Goal: Task Accomplishment & Management: Complete application form

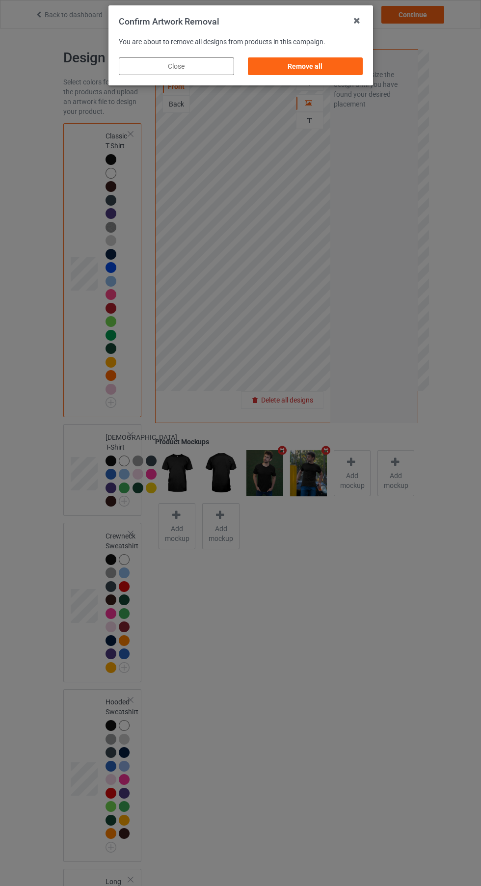
click at [343, 68] on div "Remove all" at bounding box center [304, 66] width 115 height 18
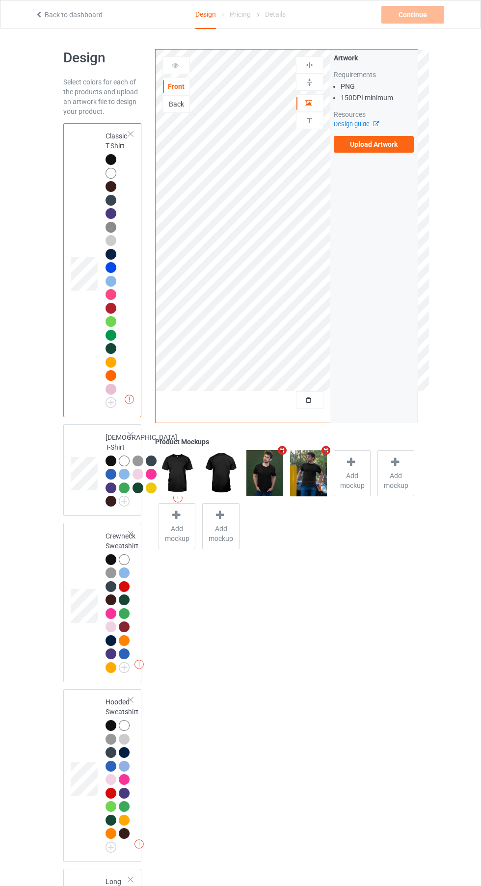
click at [0, 0] on img at bounding box center [0, 0] width 0 height 0
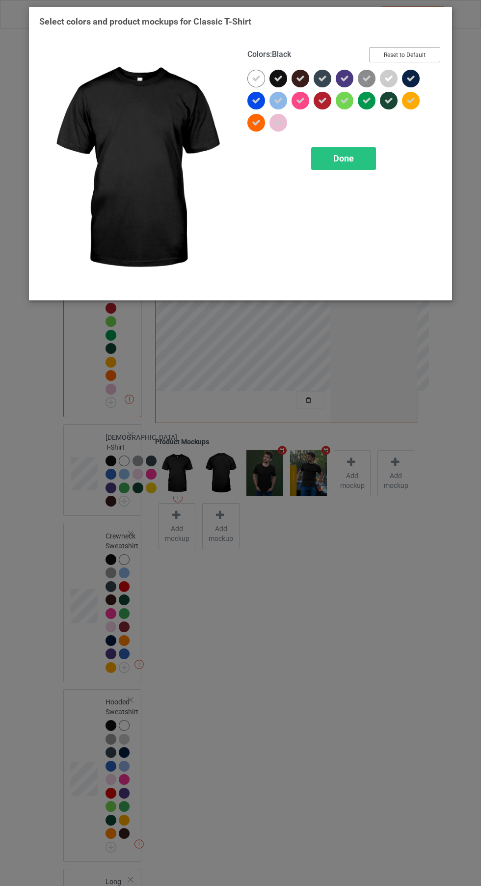
click at [415, 57] on button "Reset to Default" at bounding box center [404, 54] width 71 height 15
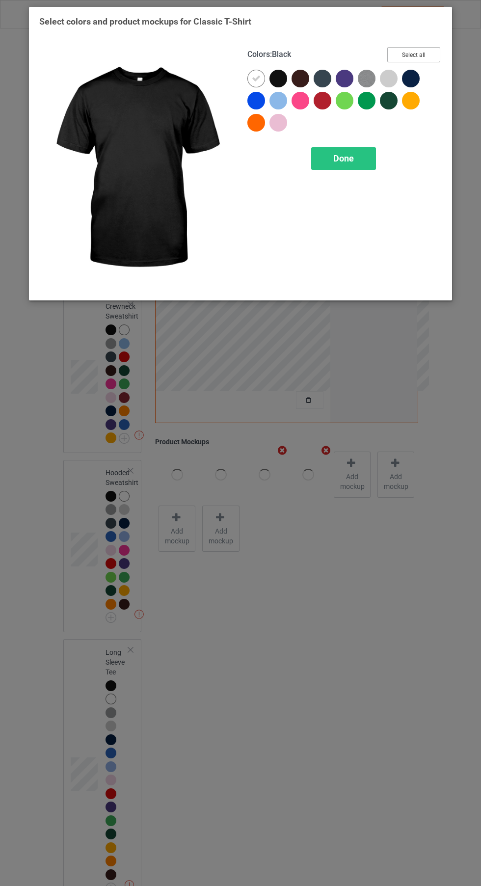
click at [417, 59] on button "Select all" at bounding box center [413, 54] width 53 height 15
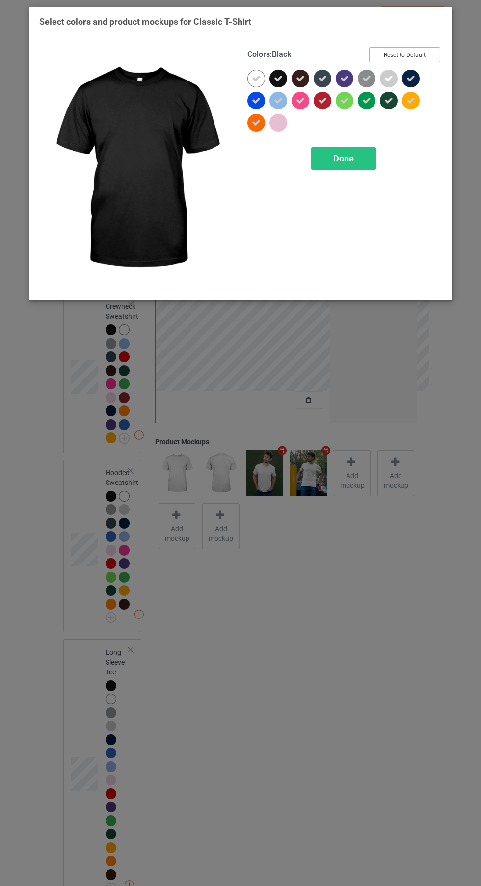
click at [429, 54] on button "Reset to Default" at bounding box center [404, 54] width 71 height 15
click at [282, 82] on div at bounding box center [278, 79] width 18 height 18
click at [254, 93] on div at bounding box center [256, 101] width 18 height 18
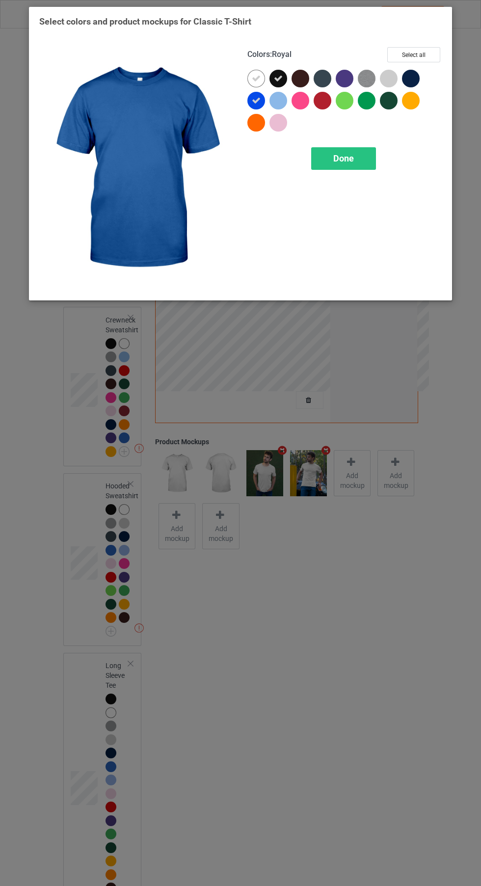
click at [272, 99] on div at bounding box center [278, 101] width 18 height 18
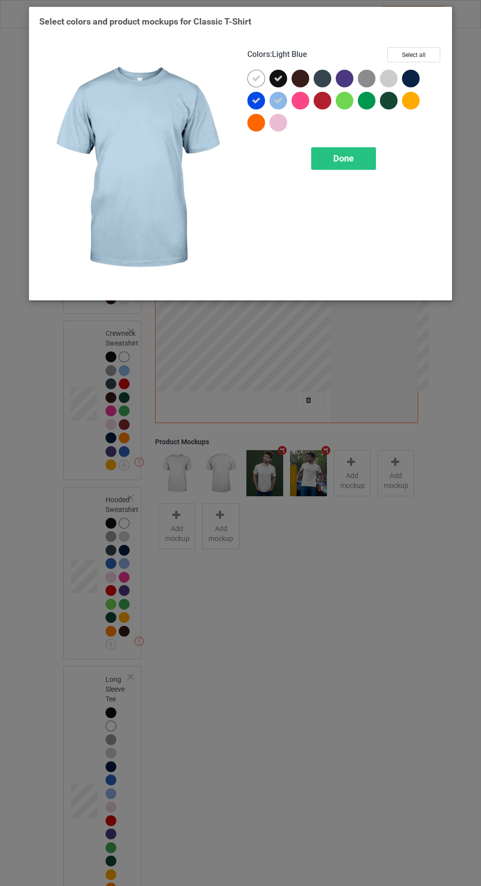
click at [256, 78] on icon at bounding box center [256, 78] width 9 height 9
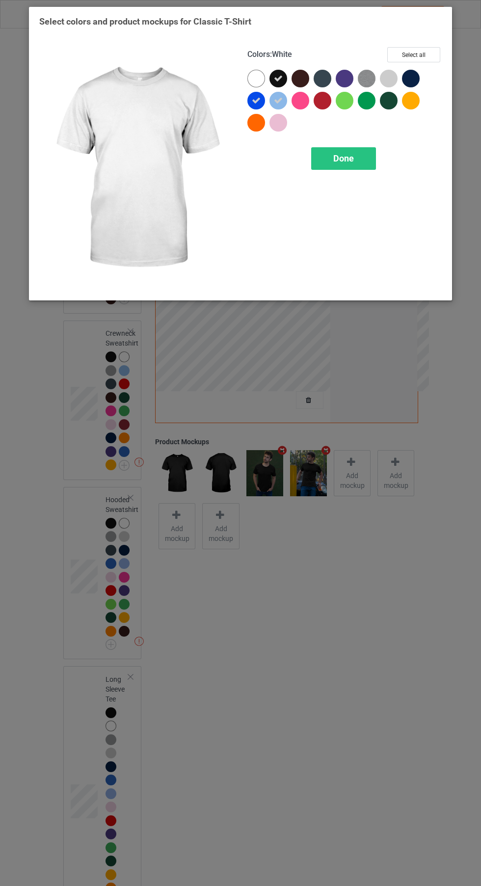
click at [256, 100] on icon at bounding box center [256, 100] width 9 height 9
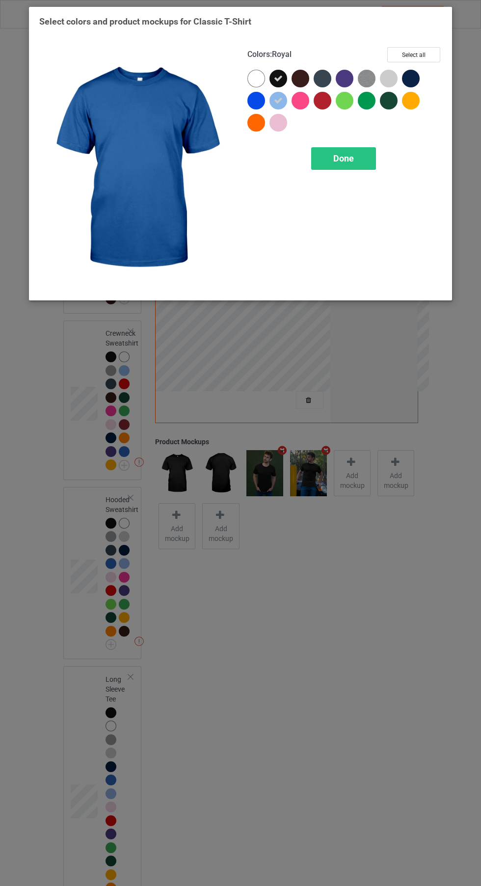
click at [424, 87] on div at bounding box center [413, 81] width 22 height 22
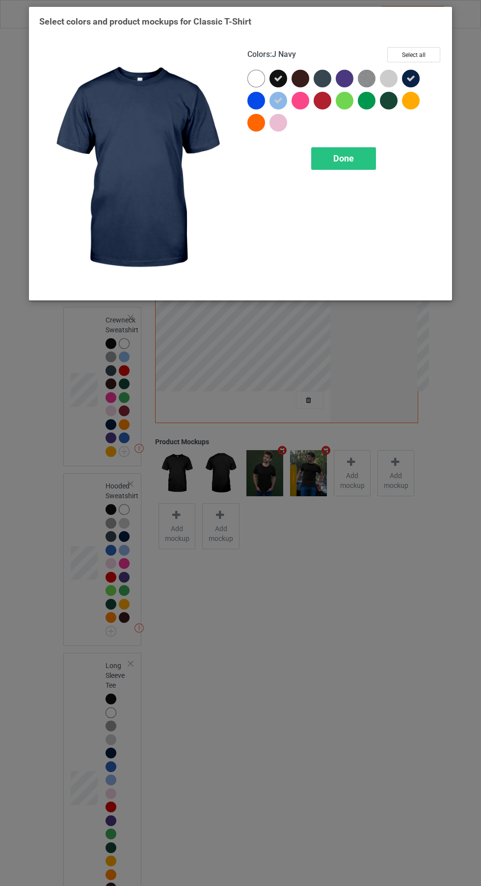
click at [367, 157] on div "Done" at bounding box center [343, 158] width 65 height 23
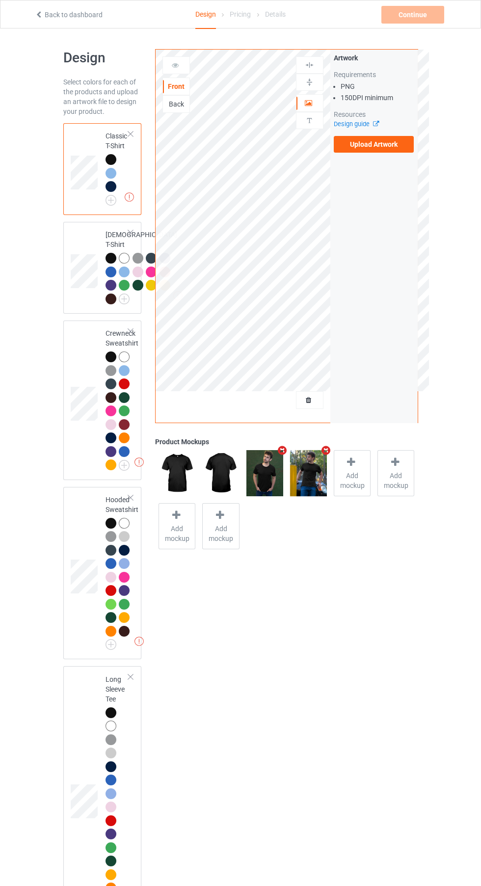
click at [399, 149] on label "Upload Artwork" at bounding box center [374, 144] width 81 height 17
click at [0, 0] on input "Upload Artwork" at bounding box center [0, 0] width 0 height 0
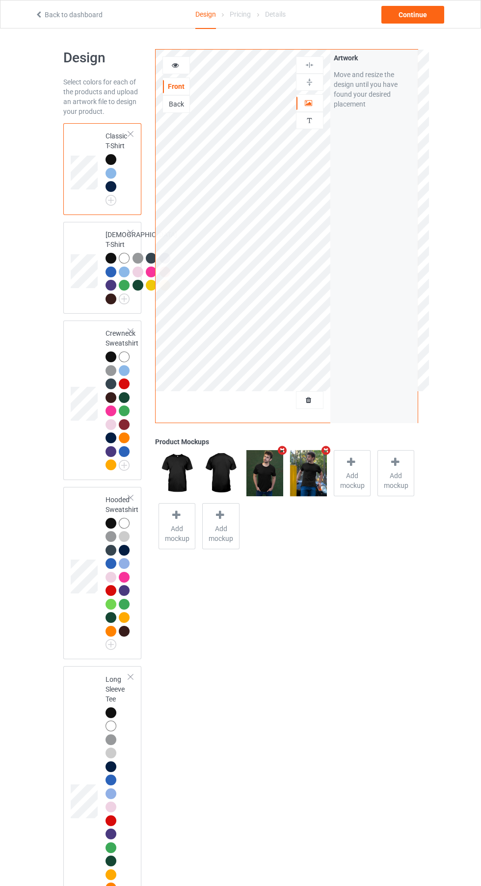
click at [125, 596] on div at bounding box center [124, 590] width 11 height 11
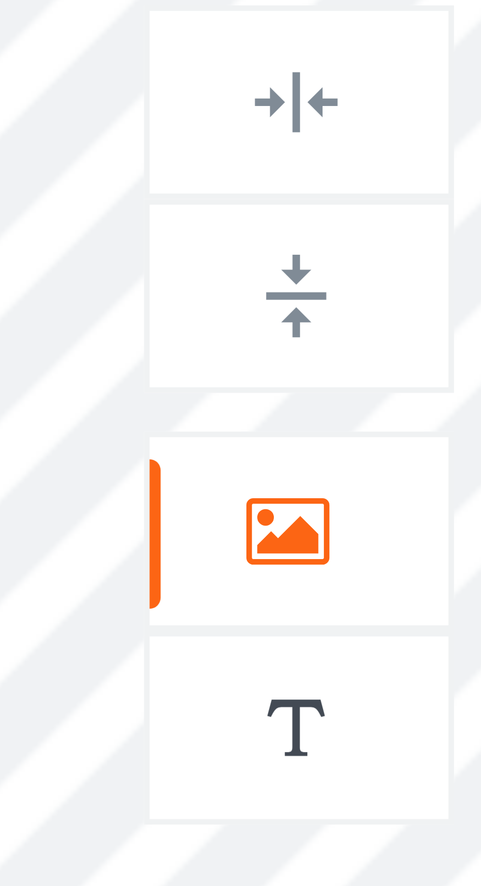
click at [312, 104] on icon at bounding box center [309, 101] width 8 height 7
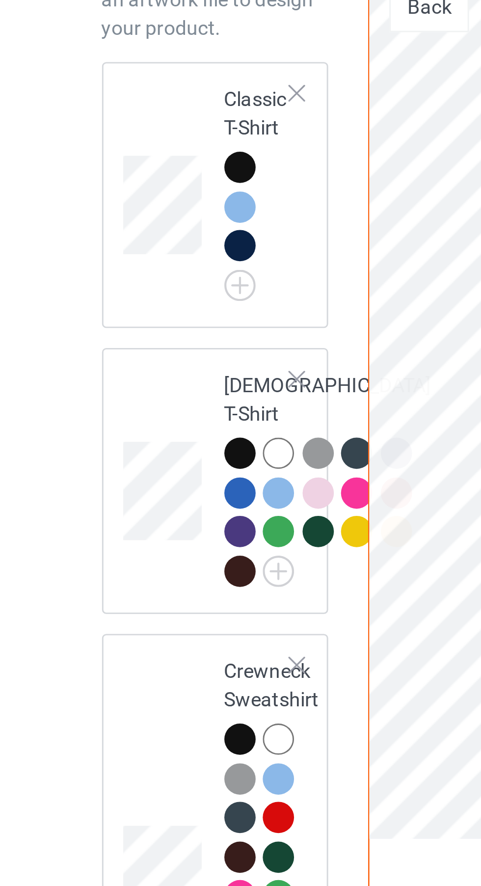
click at [111, 160] on div at bounding box center [111, 159] width 11 height 11
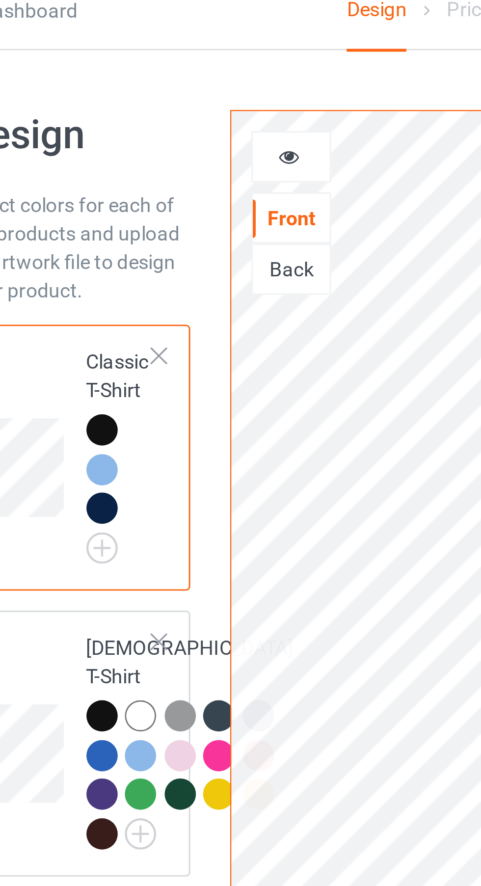
click at [174, 67] on icon at bounding box center [175, 63] width 8 height 7
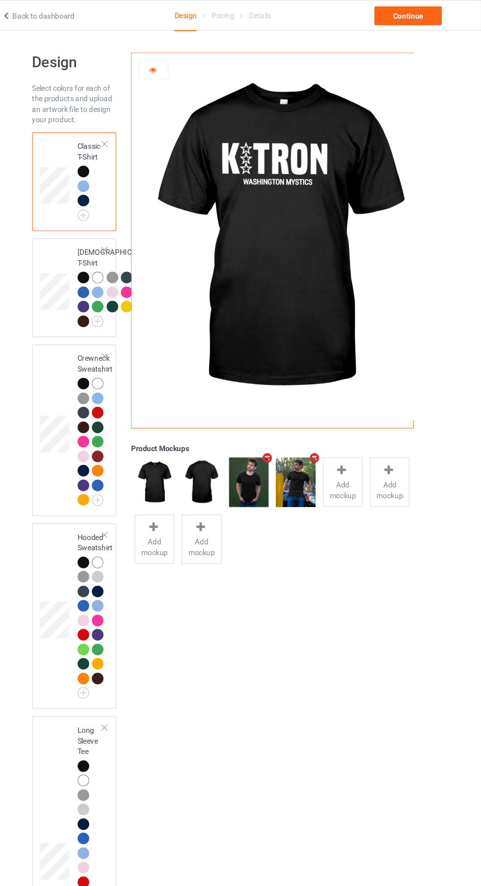
click at [180, 69] on div at bounding box center [176, 65] width 27 height 10
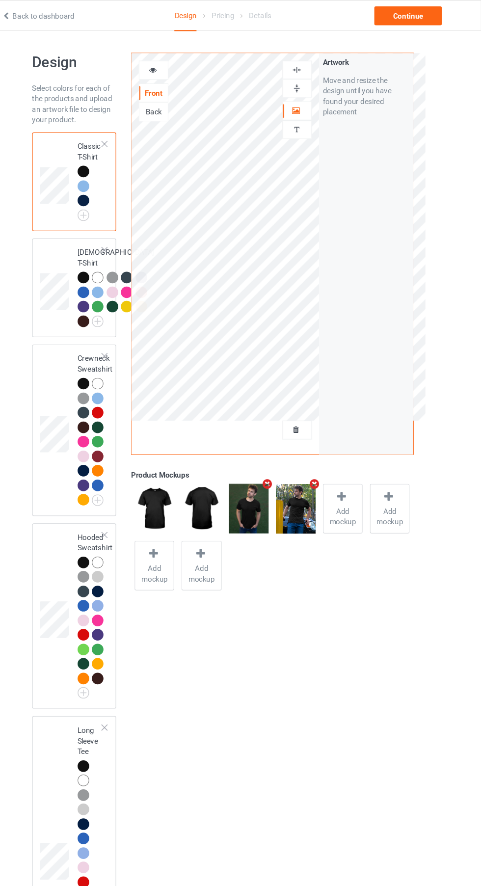
click at [310, 68] on img at bounding box center [309, 64] width 9 height 9
click at [177, 64] on icon at bounding box center [175, 63] width 8 height 7
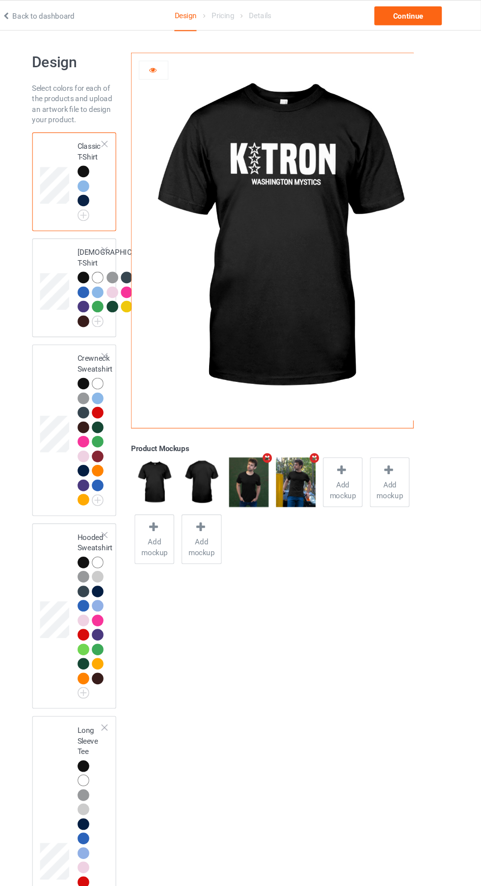
click at [112, 188] on div at bounding box center [111, 186] width 11 height 11
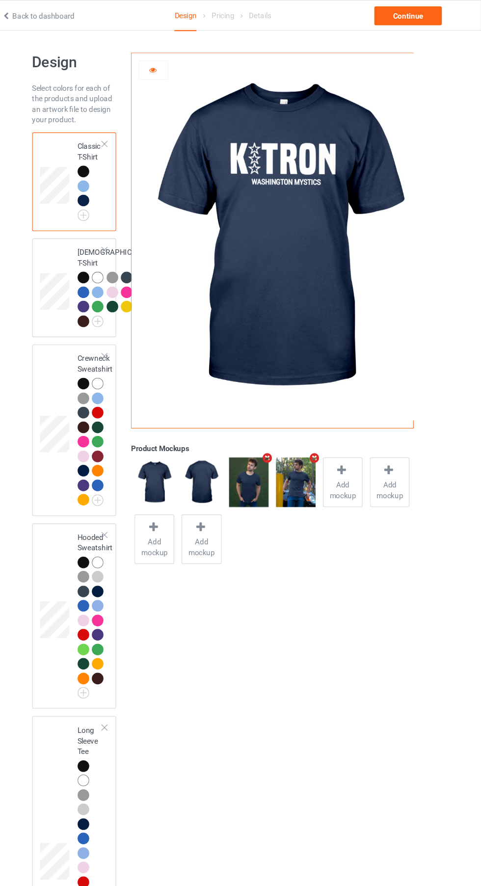
click at [0, 0] on img at bounding box center [0, 0] width 0 height 0
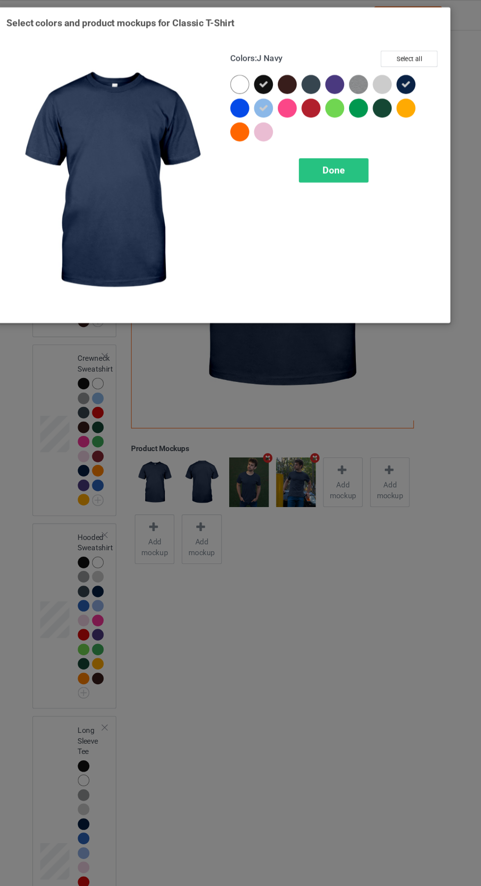
click at [274, 104] on icon at bounding box center [278, 100] width 9 height 9
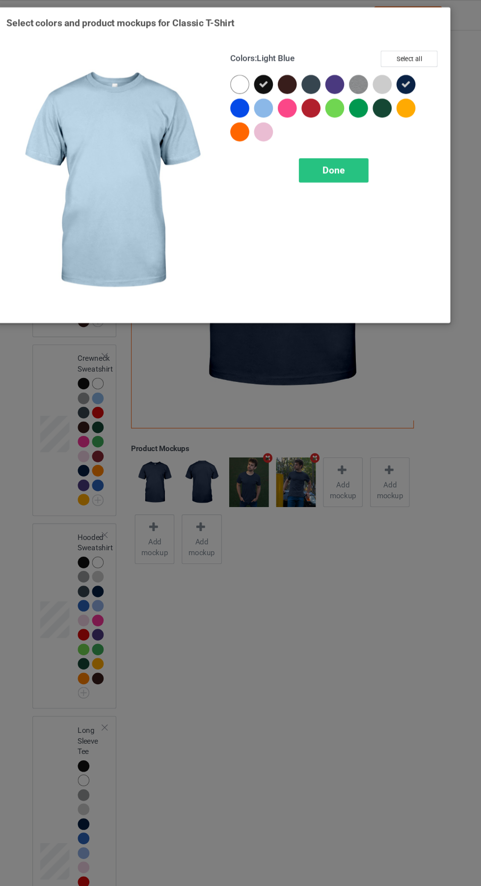
click at [309, 73] on div at bounding box center [303, 81] width 22 height 22
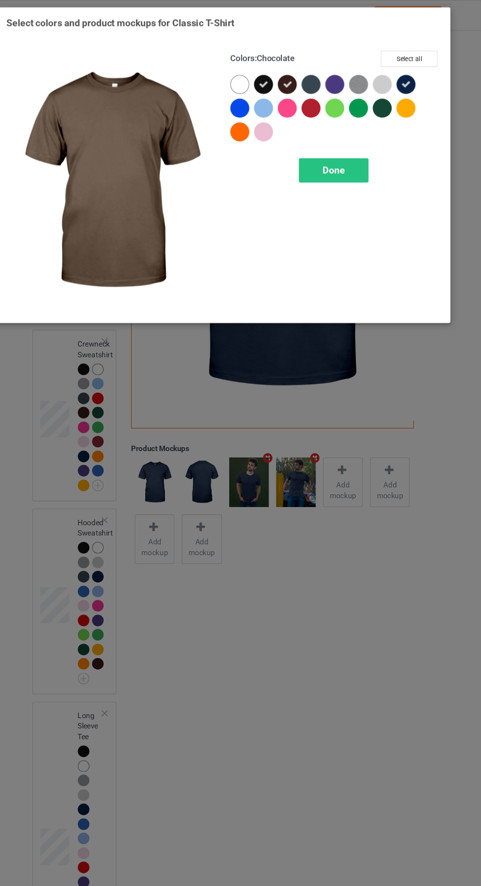
click at [328, 82] on div at bounding box center [323, 79] width 18 height 18
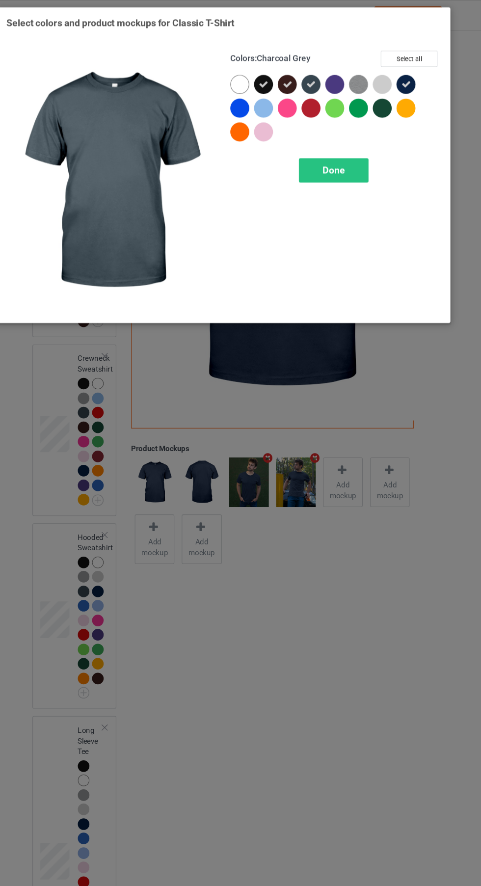
click at [345, 78] on div at bounding box center [345, 79] width 18 height 18
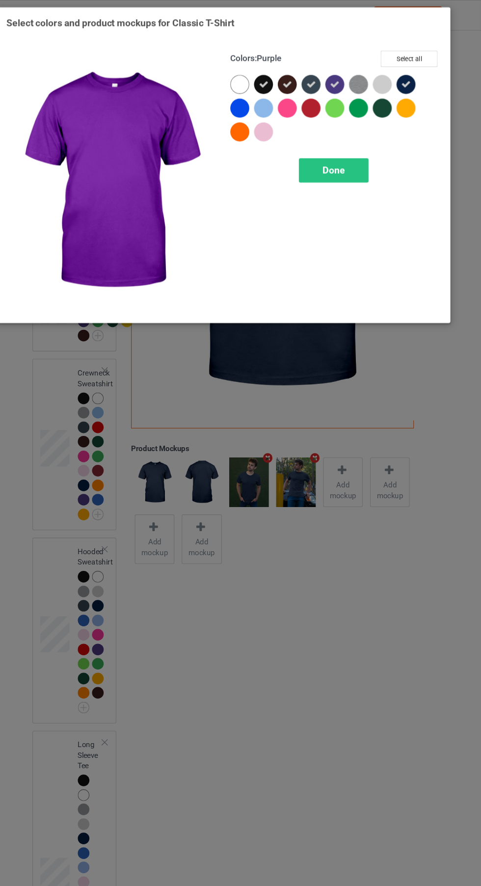
click at [351, 153] on div "Done" at bounding box center [343, 158] width 65 height 23
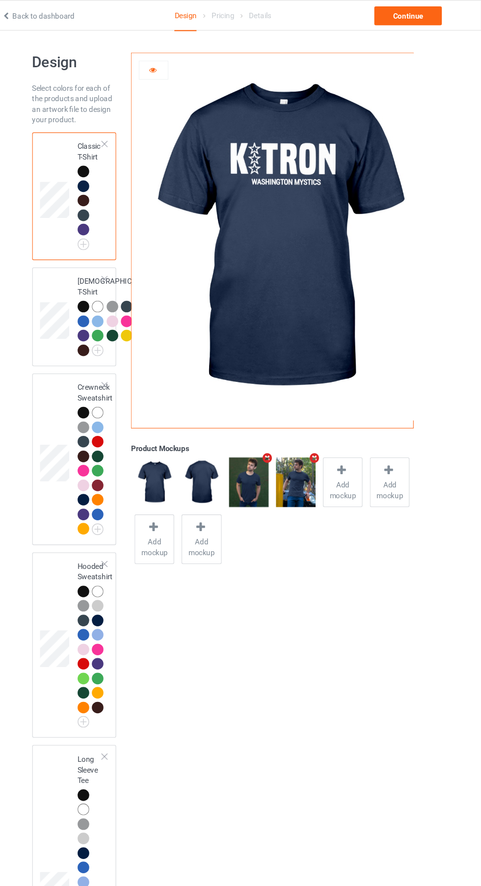
click at [0, 0] on img at bounding box center [0, 0] width 0 height 0
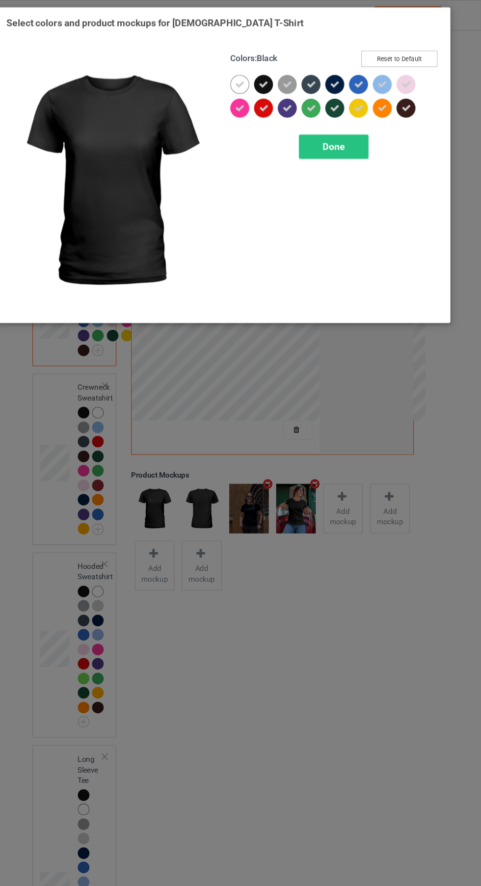
click at [420, 49] on button "Reset to Default" at bounding box center [404, 54] width 71 height 15
click at [417, 56] on button "Reset to Default" at bounding box center [404, 54] width 71 height 15
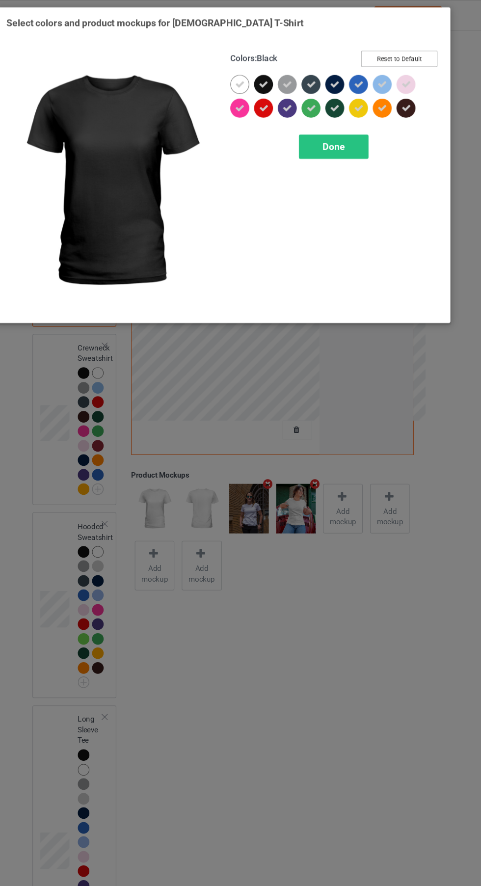
click at [417, 56] on button "Reset to Default" at bounding box center [404, 54] width 71 height 15
click at [281, 78] on div at bounding box center [278, 79] width 18 height 18
click at [254, 75] on icon at bounding box center [256, 78] width 9 height 9
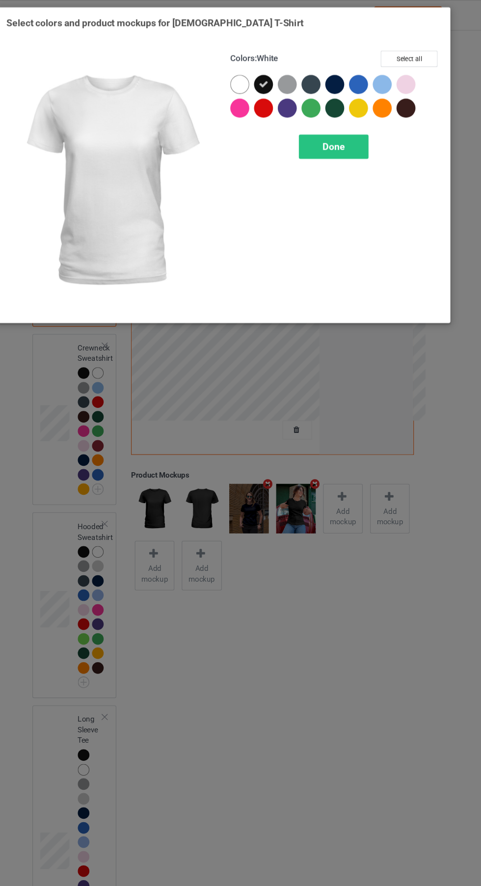
click at [325, 80] on div at bounding box center [323, 79] width 18 height 18
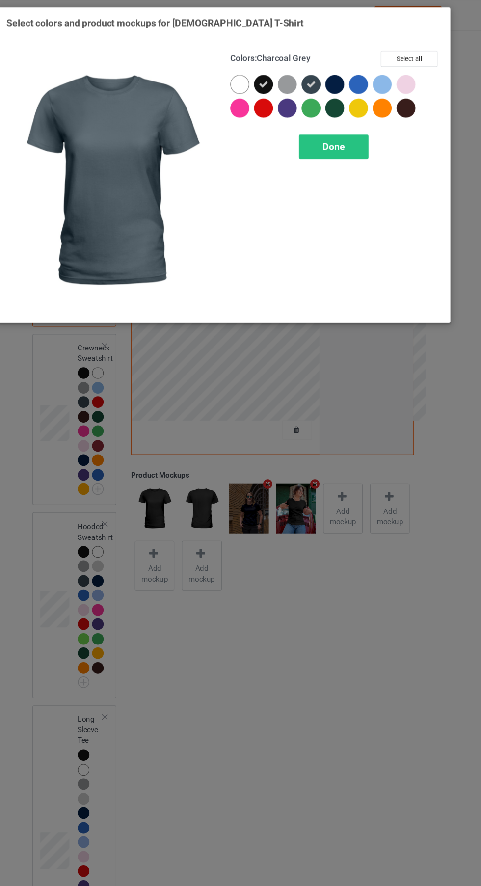
click at [350, 76] on div at bounding box center [345, 79] width 18 height 18
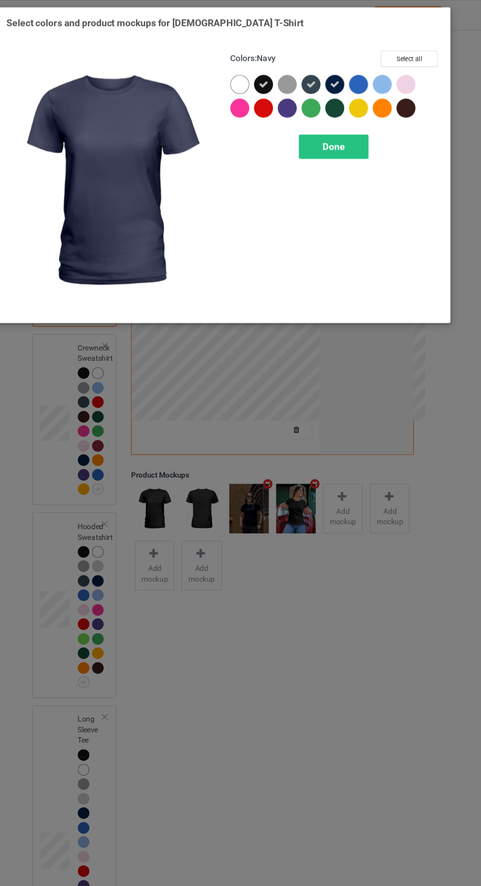
click at [337, 137] on span "Done" at bounding box center [343, 136] width 21 height 10
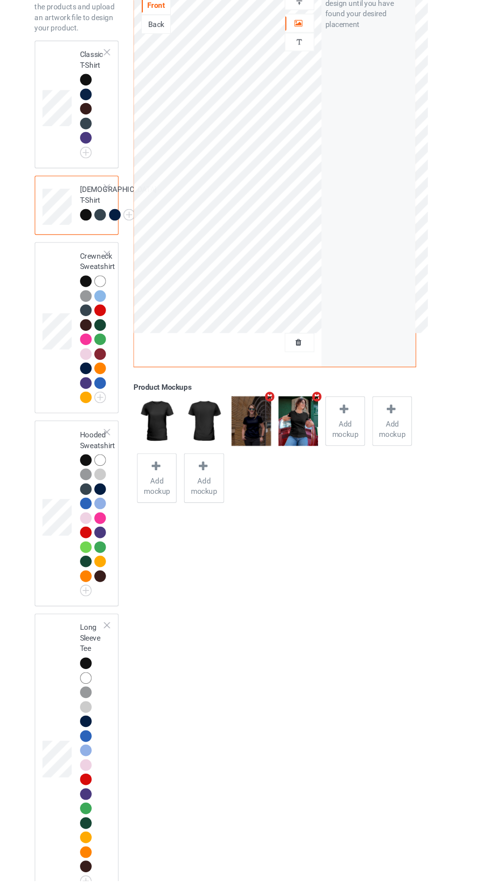
scroll to position [38, 0]
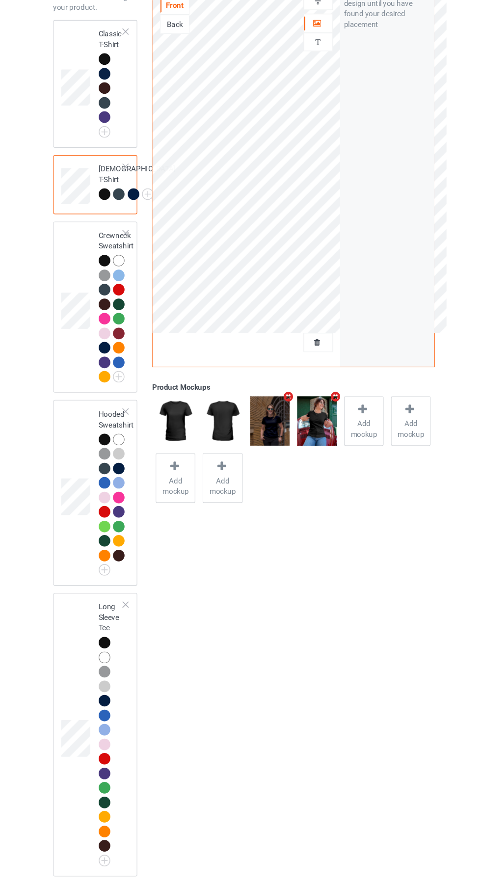
click at [0, 0] on img at bounding box center [0, 0] width 0 height 0
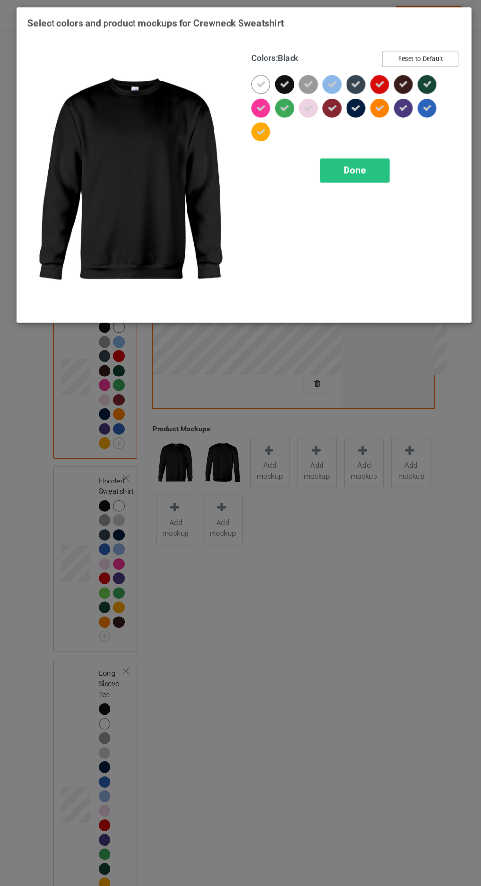
click at [414, 58] on button "Reset to Default" at bounding box center [404, 54] width 71 height 15
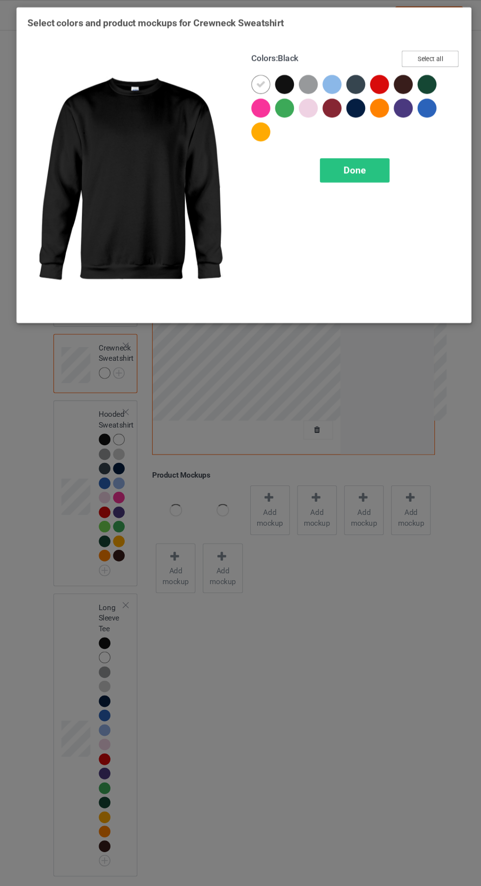
scroll to position [33, 0]
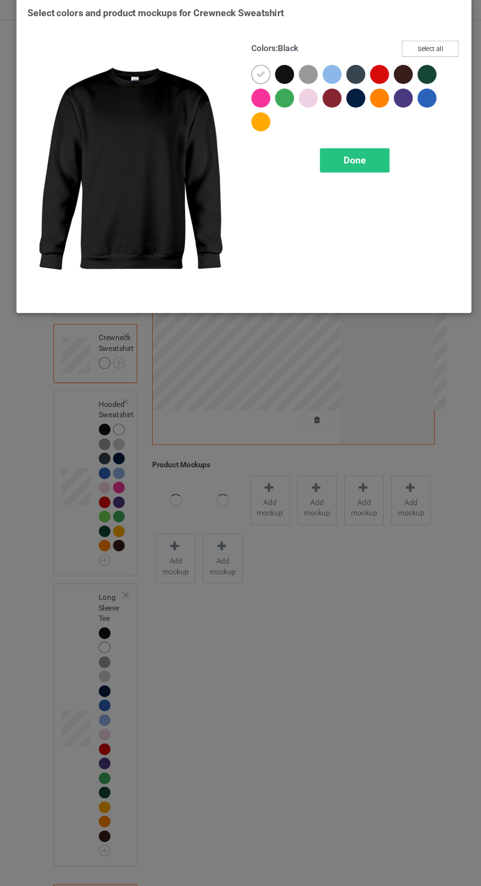
click at [408, 56] on button "Select all" at bounding box center [413, 54] width 53 height 15
click at [393, 62] on button "Reset to Default" at bounding box center [404, 54] width 71 height 15
click at [275, 81] on div at bounding box center [278, 79] width 18 height 18
click at [256, 78] on icon at bounding box center [256, 78] width 9 height 9
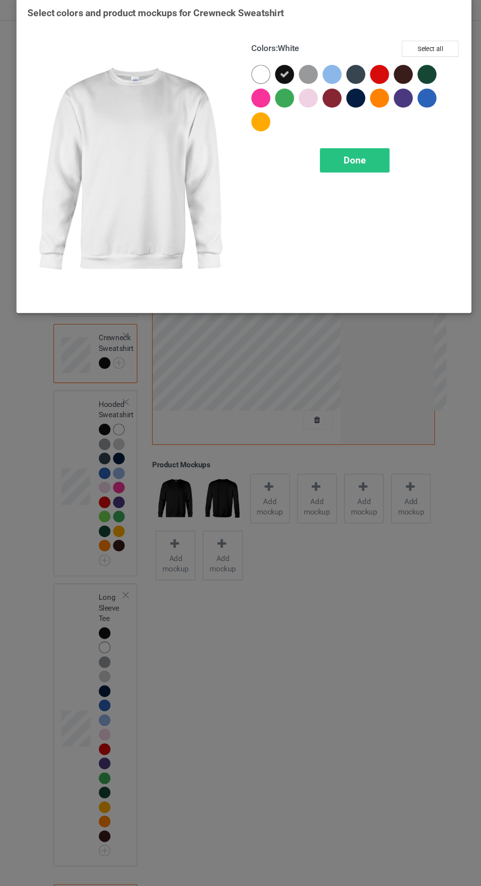
click at [344, 103] on div at bounding box center [345, 101] width 18 height 18
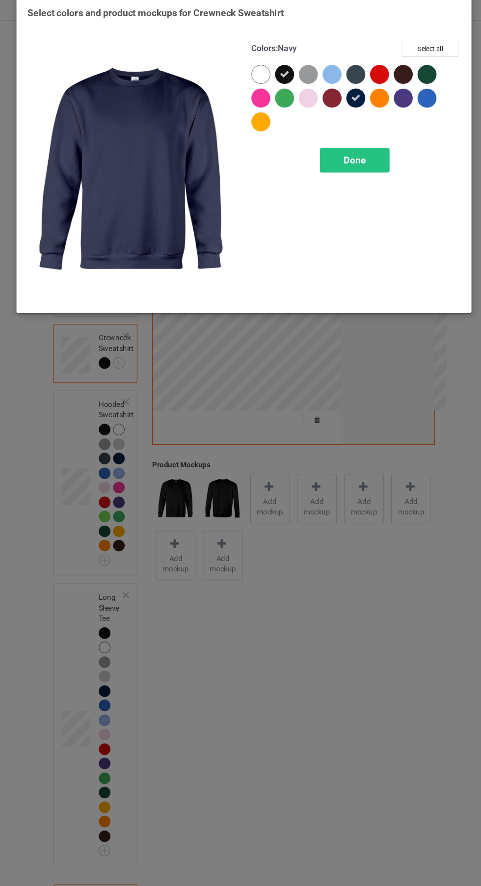
click at [393, 88] on div at bounding box center [391, 81] width 22 height 22
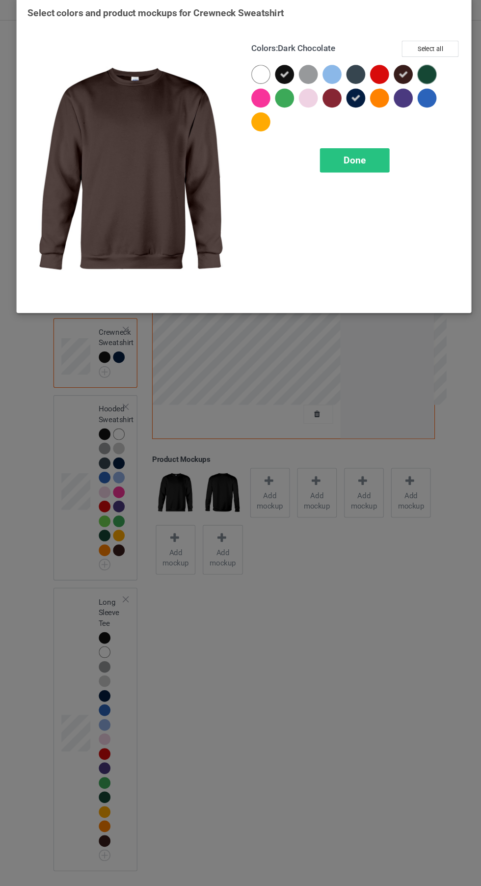
click at [395, 108] on div at bounding box center [391, 103] width 22 height 22
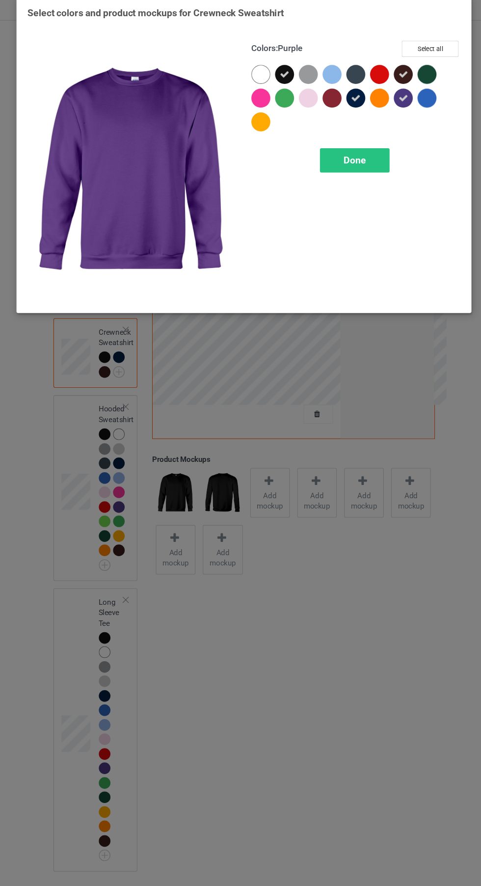
click at [343, 161] on span "Done" at bounding box center [343, 158] width 21 height 10
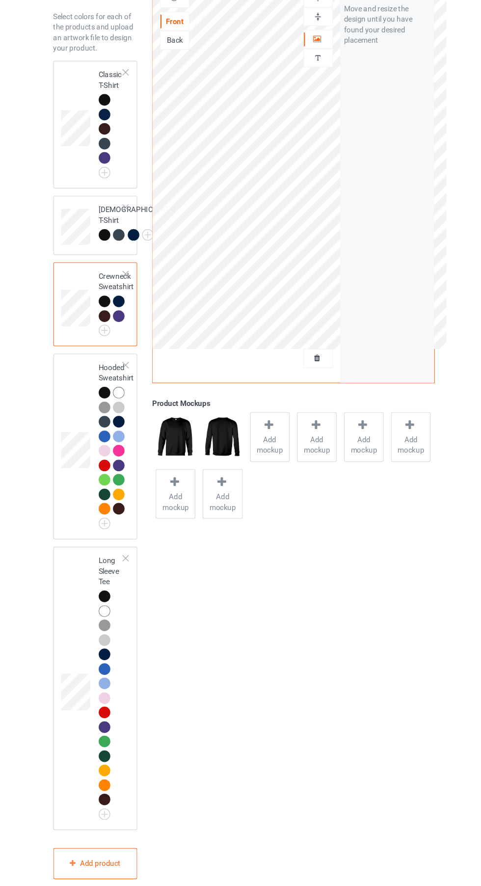
click at [115, 617] on div "Long Sleeve Tee" at bounding box center [102, 707] width 79 height 264
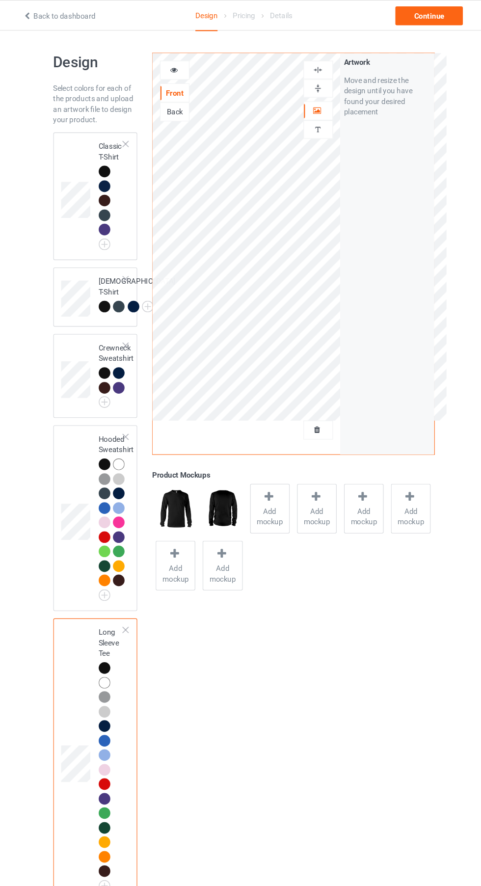
click at [0, 0] on img at bounding box center [0, 0] width 0 height 0
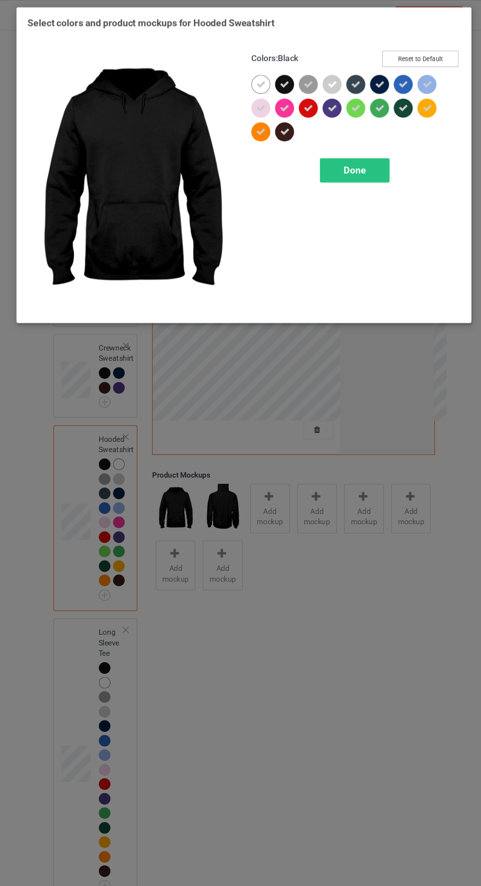
click at [422, 52] on button "Reset to Default" at bounding box center [404, 54] width 71 height 15
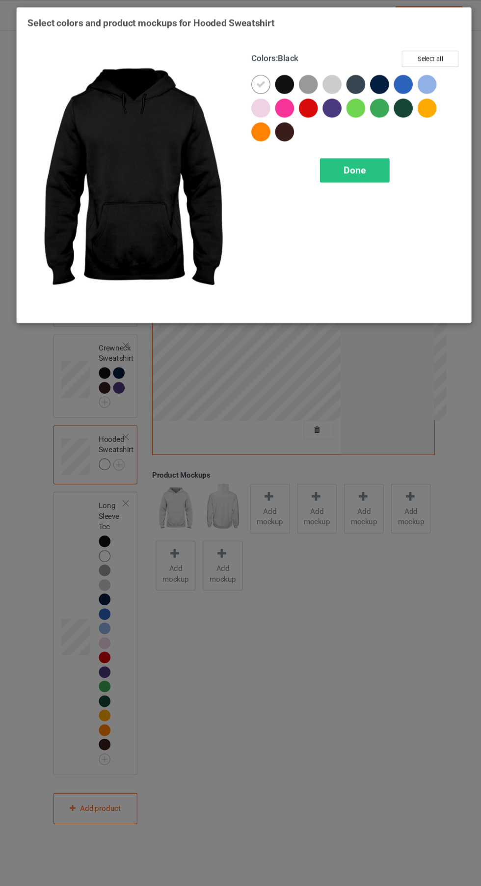
click at [279, 75] on div at bounding box center [278, 79] width 18 height 18
click at [256, 78] on icon at bounding box center [256, 78] width 9 height 9
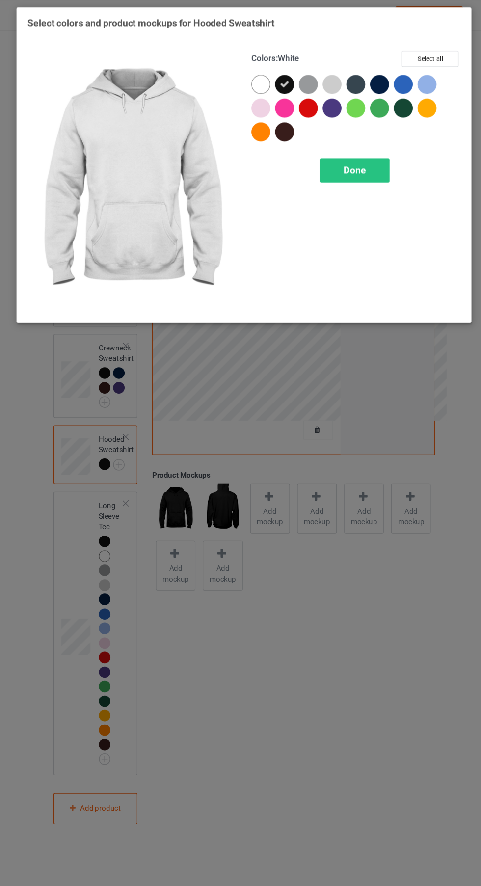
click at [257, 76] on div at bounding box center [256, 79] width 18 height 18
click at [352, 82] on div at bounding box center [345, 79] width 18 height 18
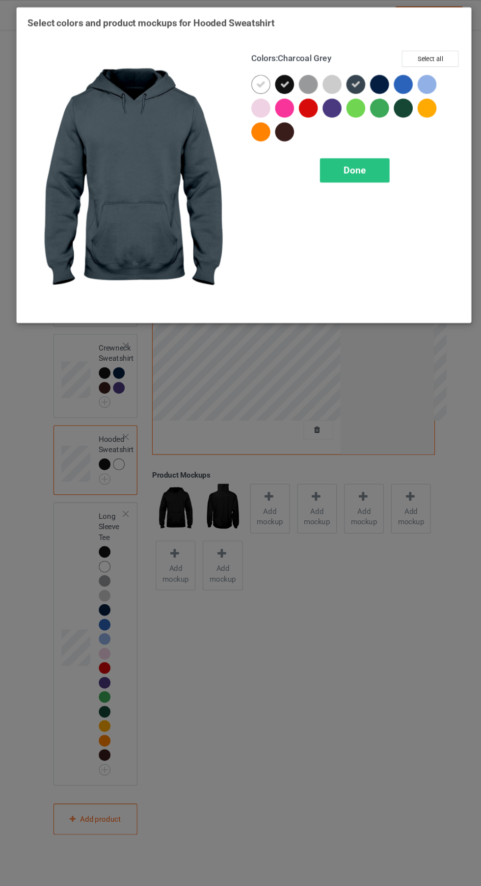
click at [365, 78] on div at bounding box center [367, 79] width 18 height 18
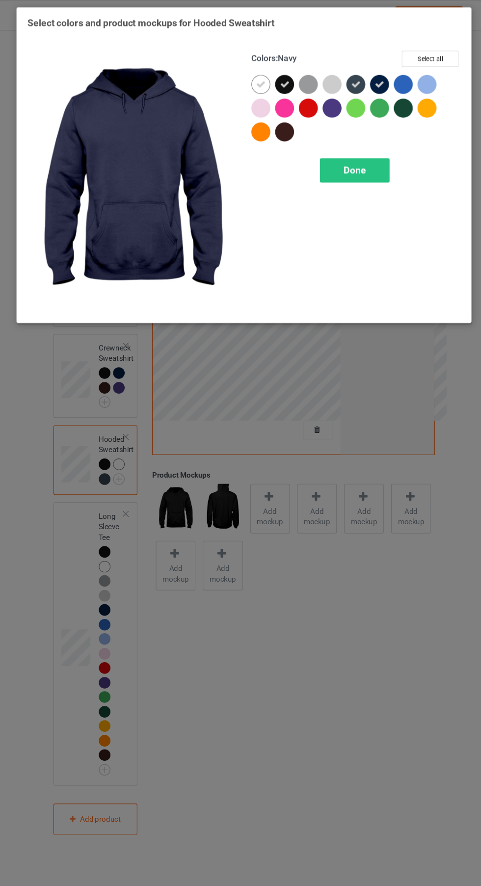
click at [256, 78] on icon at bounding box center [256, 78] width 9 height 9
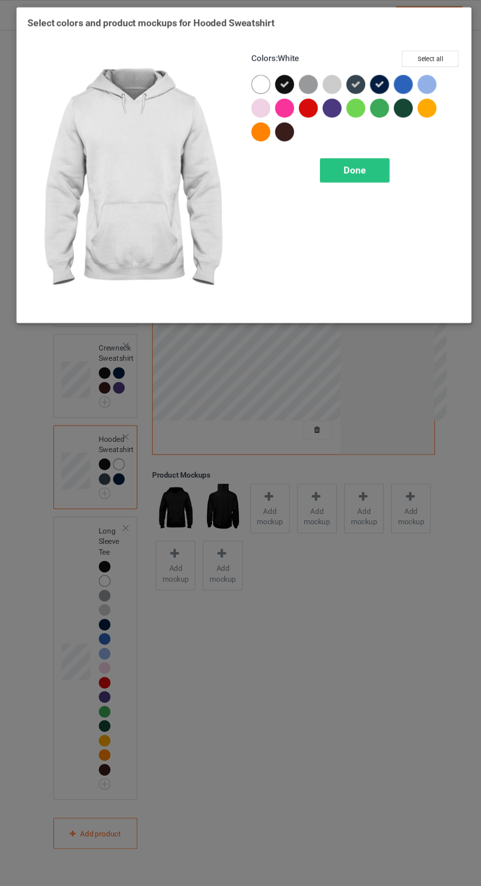
click at [349, 164] on div "Done" at bounding box center [343, 158] width 65 height 23
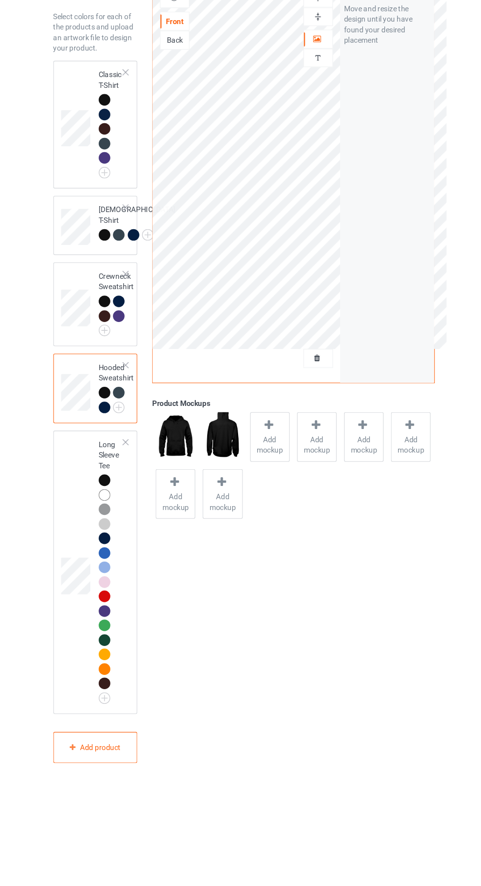
click at [0, 0] on img at bounding box center [0, 0] width 0 height 0
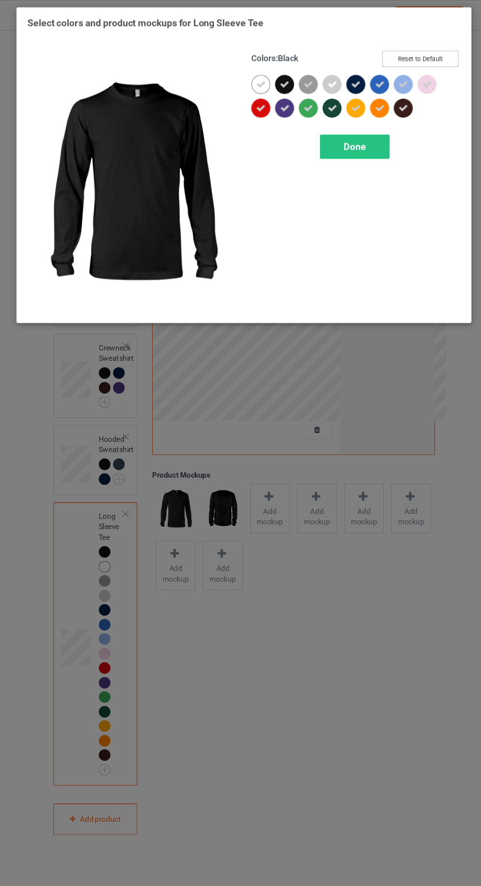
click at [417, 51] on button "Reset to Default" at bounding box center [404, 54] width 71 height 15
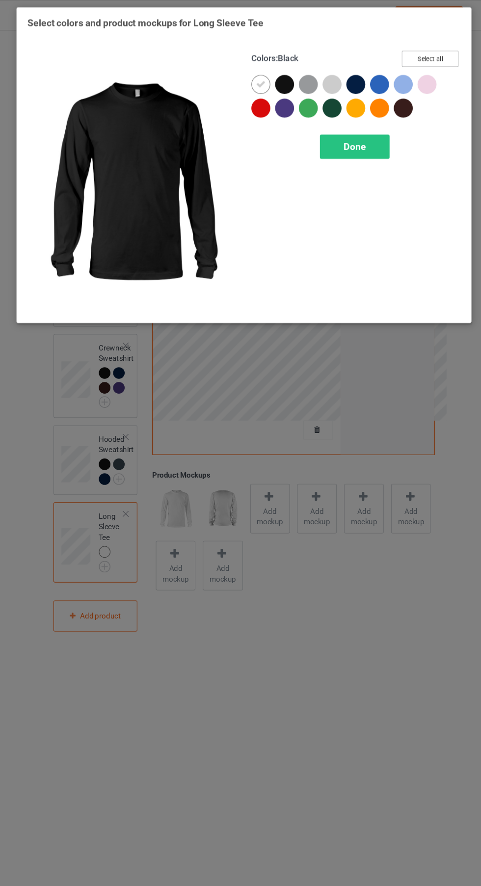
click at [426, 51] on button "Select all" at bounding box center [413, 54] width 53 height 15
click at [429, 55] on button "Reset to Default" at bounding box center [404, 54] width 71 height 15
click at [274, 85] on div at bounding box center [278, 79] width 18 height 18
click at [256, 78] on icon at bounding box center [256, 78] width 9 height 9
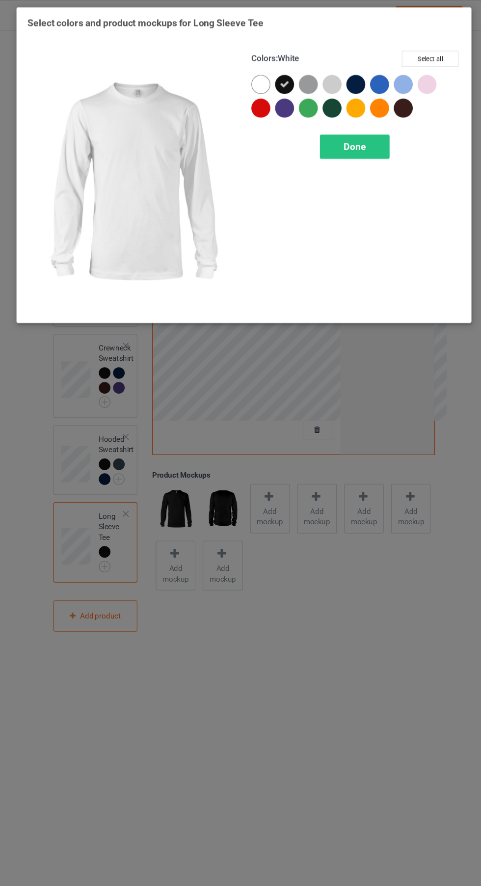
click at [284, 110] on div at bounding box center [280, 103] width 22 height 22
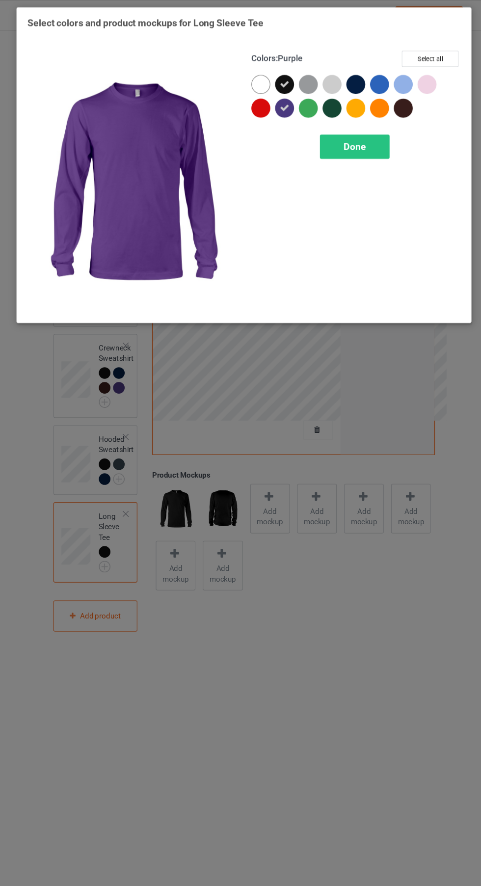
click at [346, 79] on div at bounding box center [345, 79] width 18 height 18
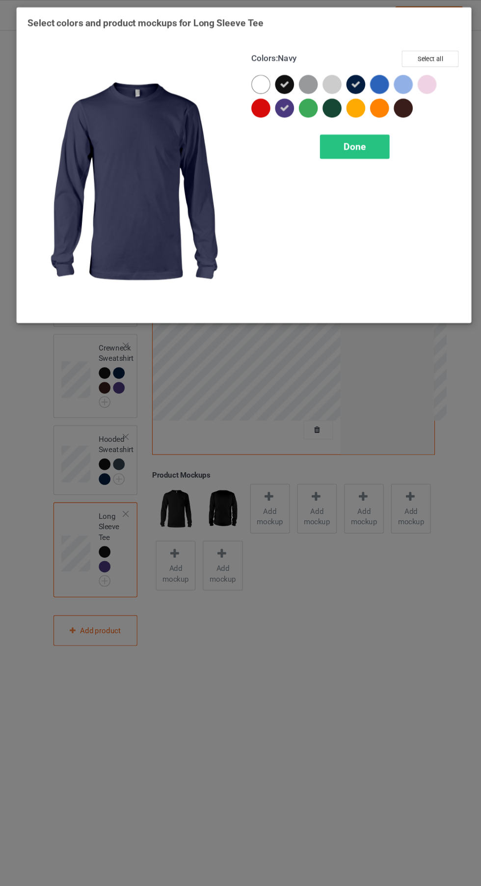
click at [391, 107] on div at bounding box center [389, 101] width 18 height 18
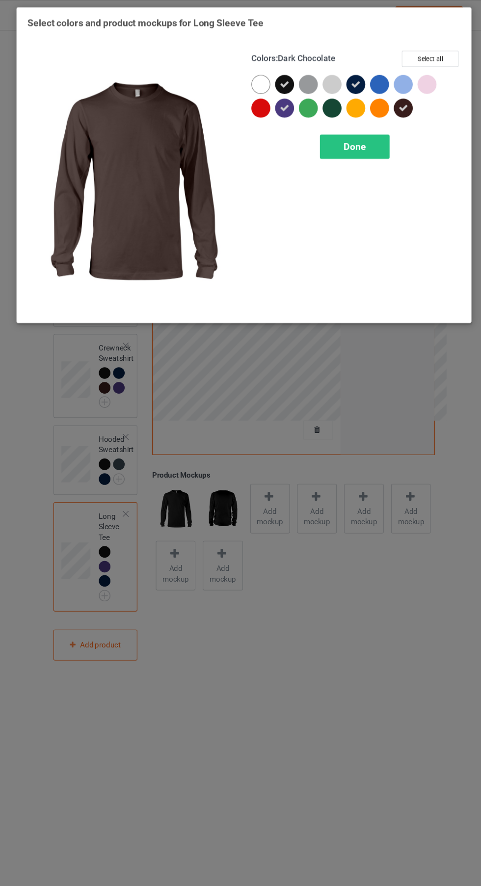
click at [348, 143] on div "Done" at bounding box center [343, 136] width 65 height 23
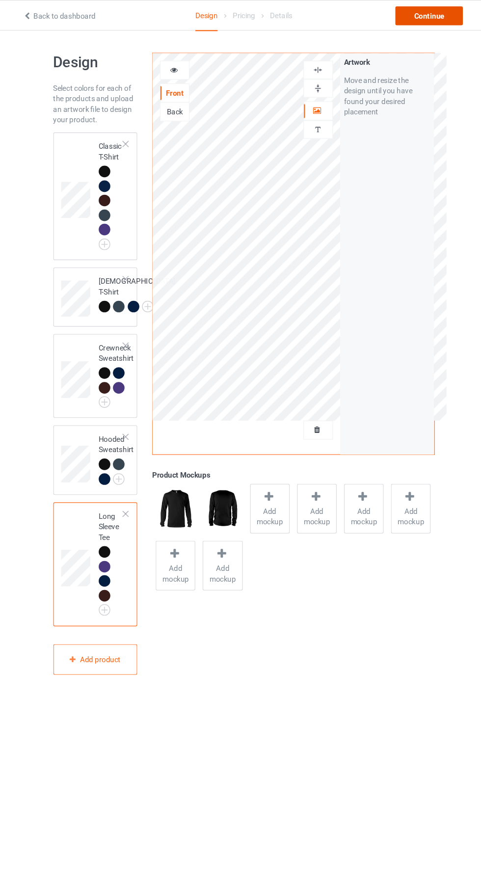
click at [426, 16] on div "Continue" at bounding box center [412, 15] width 63 height 18
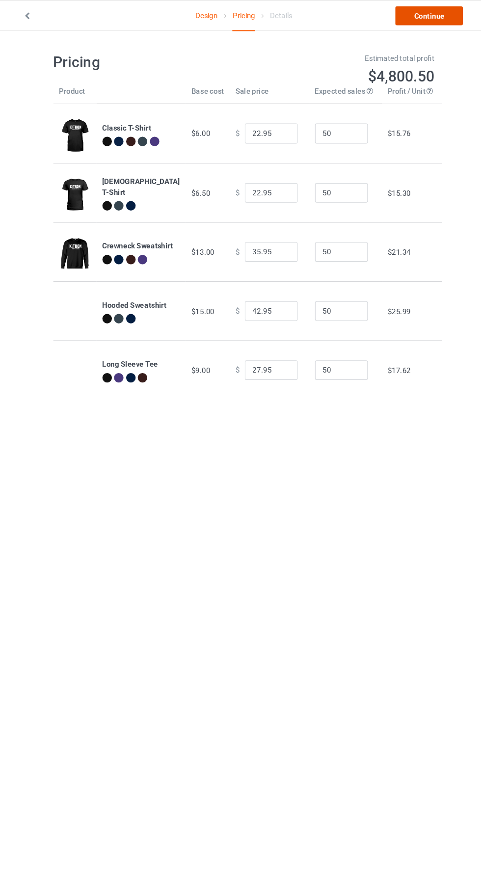
click at [434, 6] on link "Continue" at bounding box center [412, 15] width 63 height 18
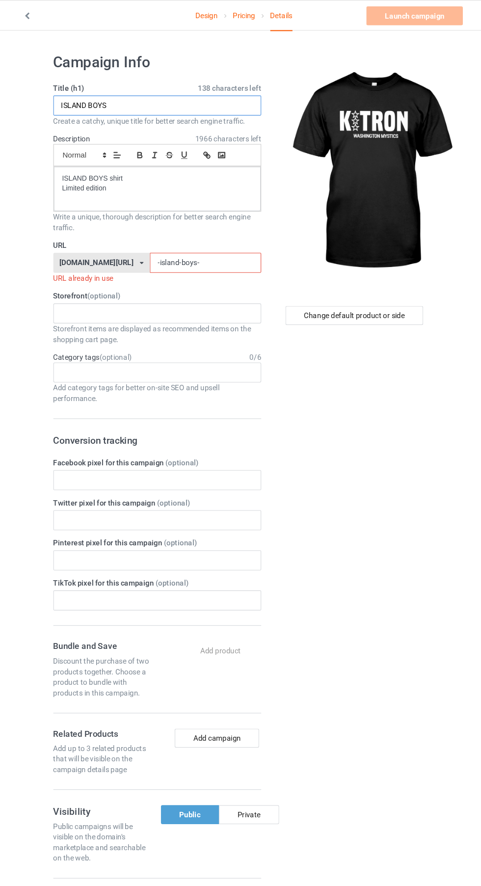
click at [154, 94] on input "ISLAND BOYS" at bounding box center [159, 98] width 193 height 19
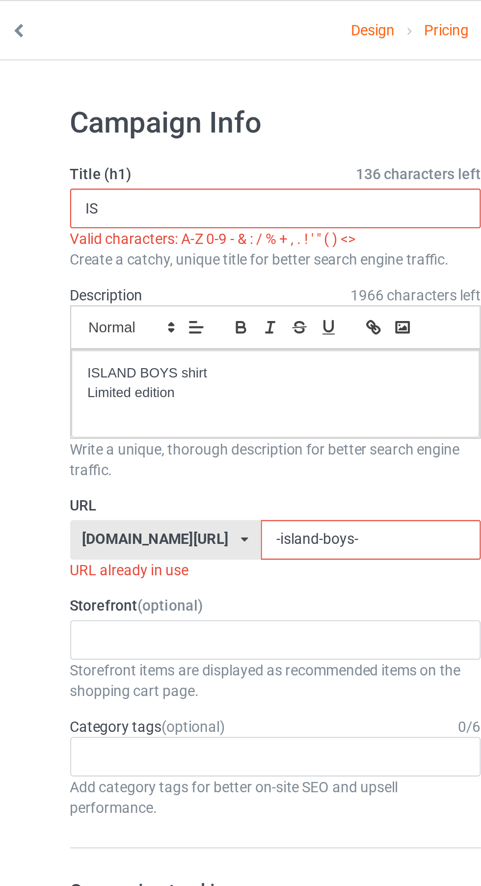
type input "I"
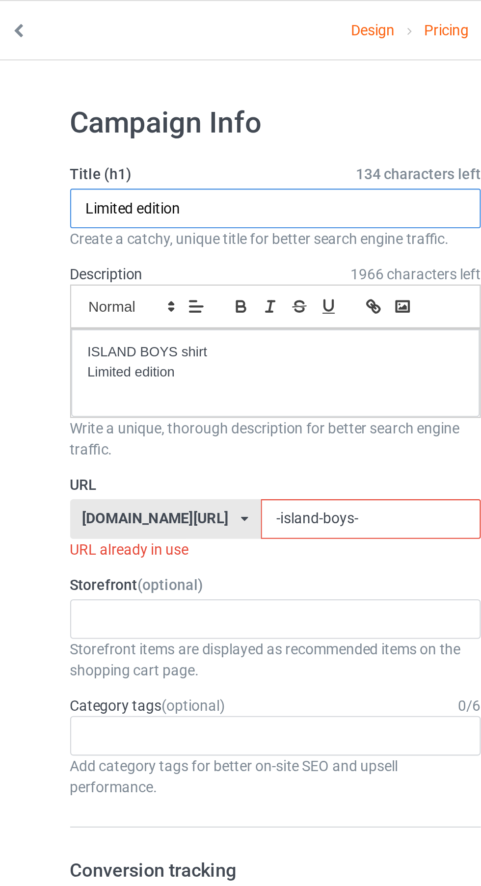
type input "Limited edition"
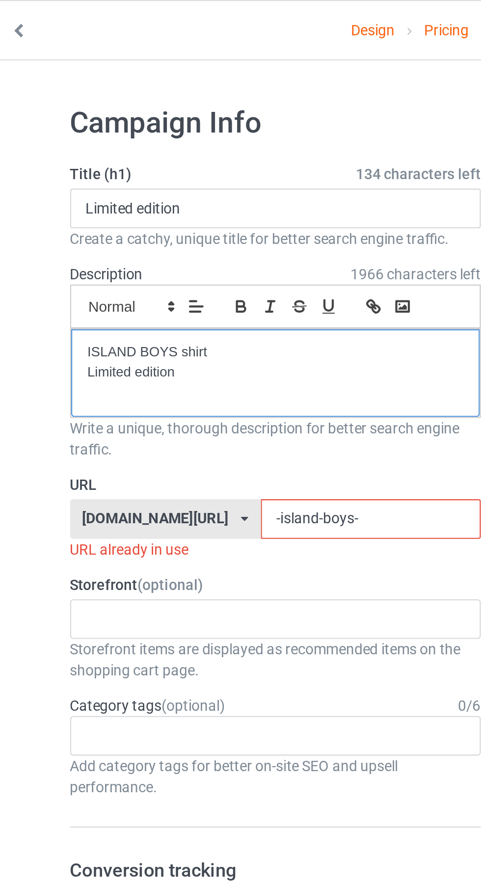
click at [121, 180] on div "ISLAND BOYS shirt Limited edition" at bounding box center [160, 175] width 192 height 41
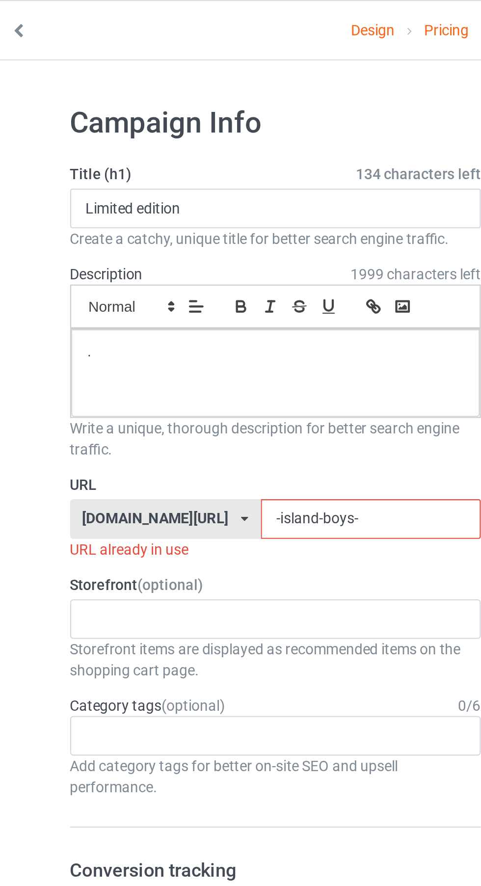
click at [153, 242] on input "-island-boys-" at bounding box center [205, 244] width 104 height 19
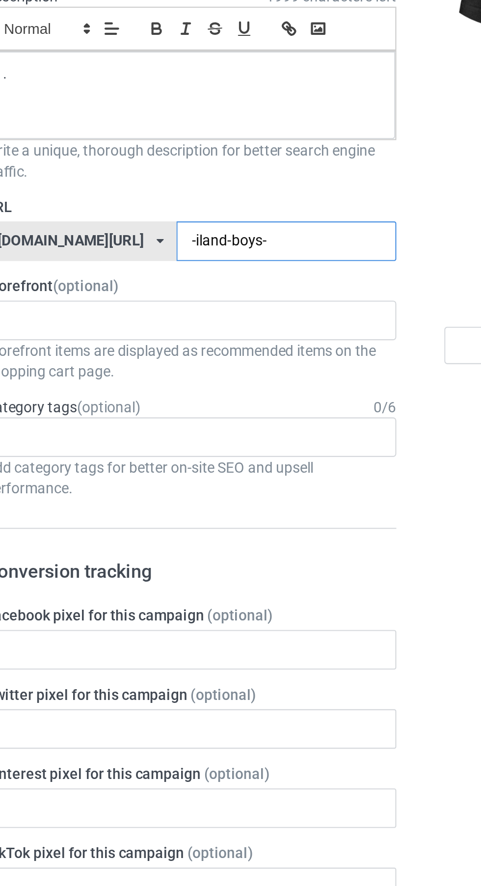
click at [190, 246] on input "-iland-boys-" at bounding box center [205, 244] width 104 height 19
type input "-"
type input "h"
type input "Ktron"
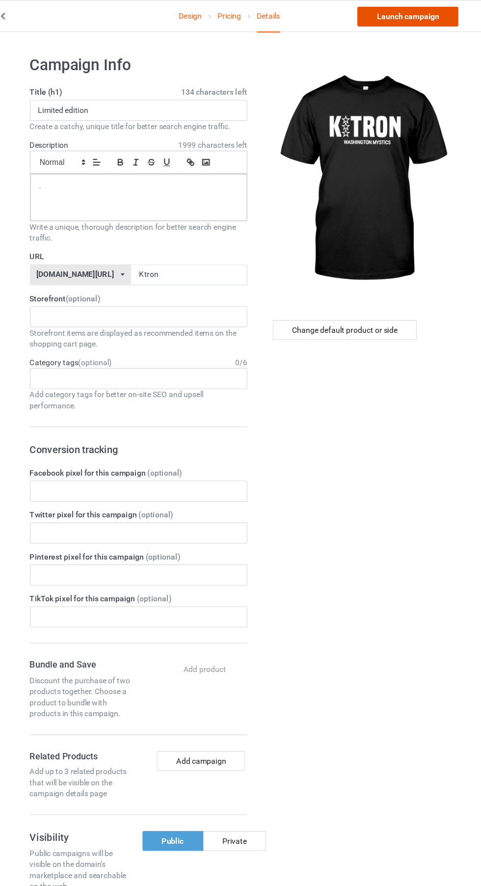
click at [386, 20] on link "Launch campaign" at bounding box center [399, 15] width 90 height 18
